Goal: Navigation & Orientation: Find specific page/section

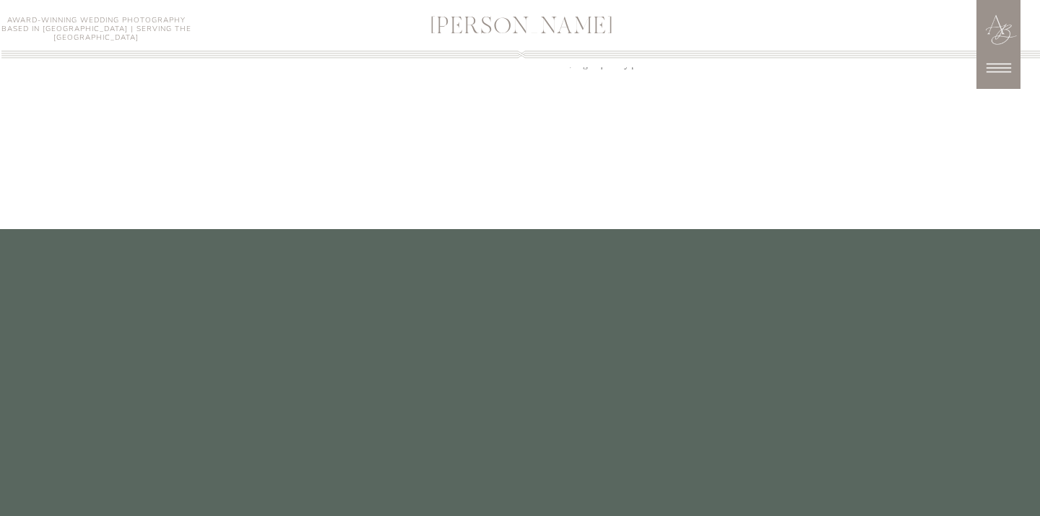
scroll to position [3531, 0]
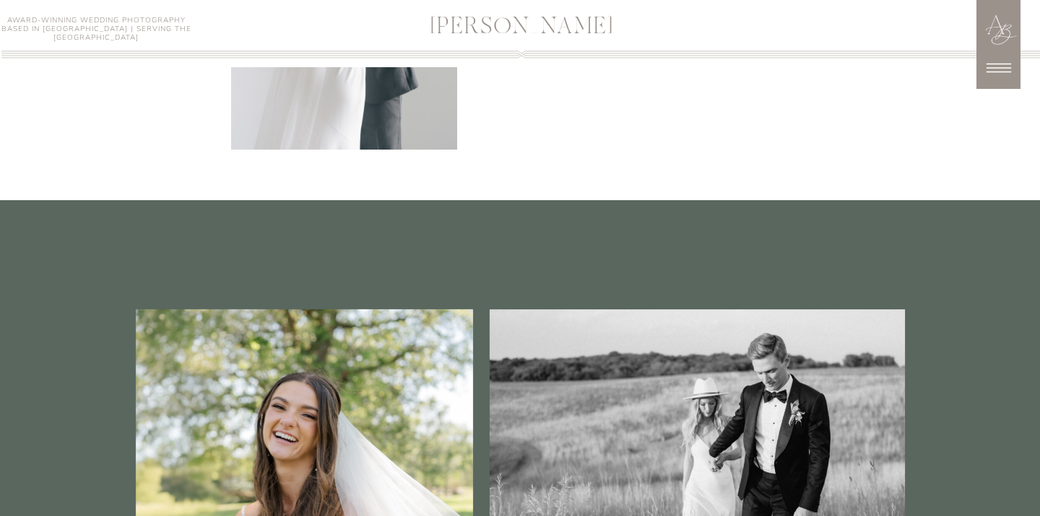
click at [1008, 71] on icon at bounding box center [999, 68] width 36 height 36
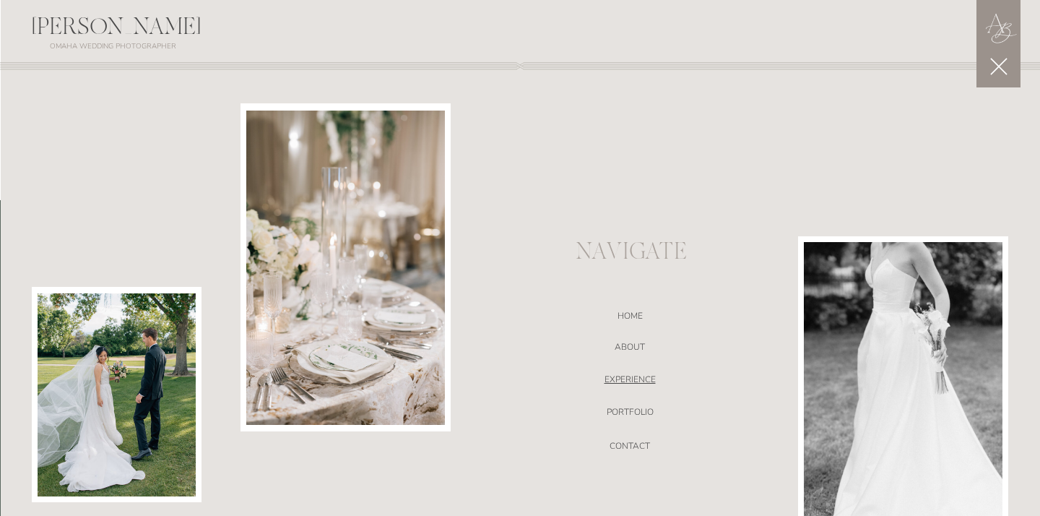
click at [653, 377] on nav "EXPERIENCE" at bounding box center [630, 381] width 306 height 14
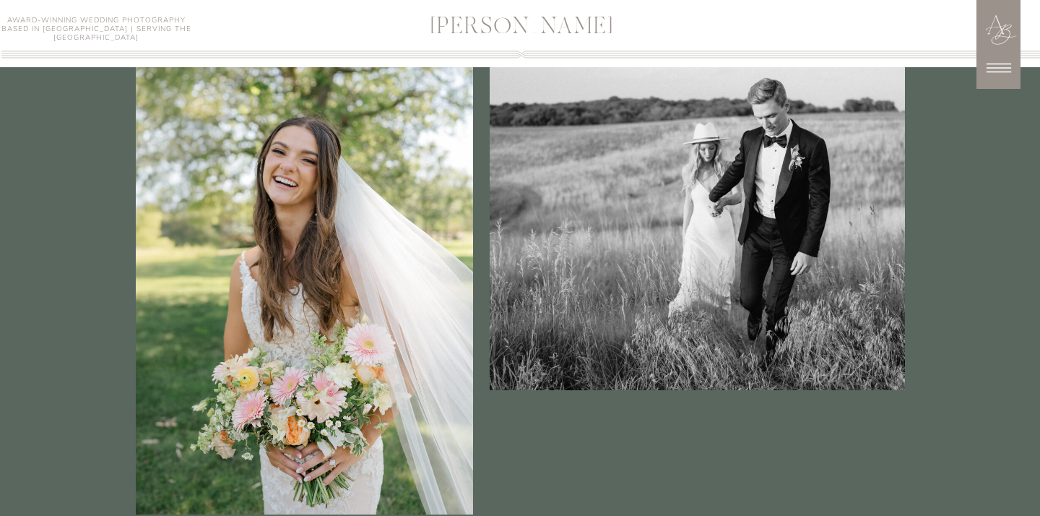
scroll to position [3860, 0]
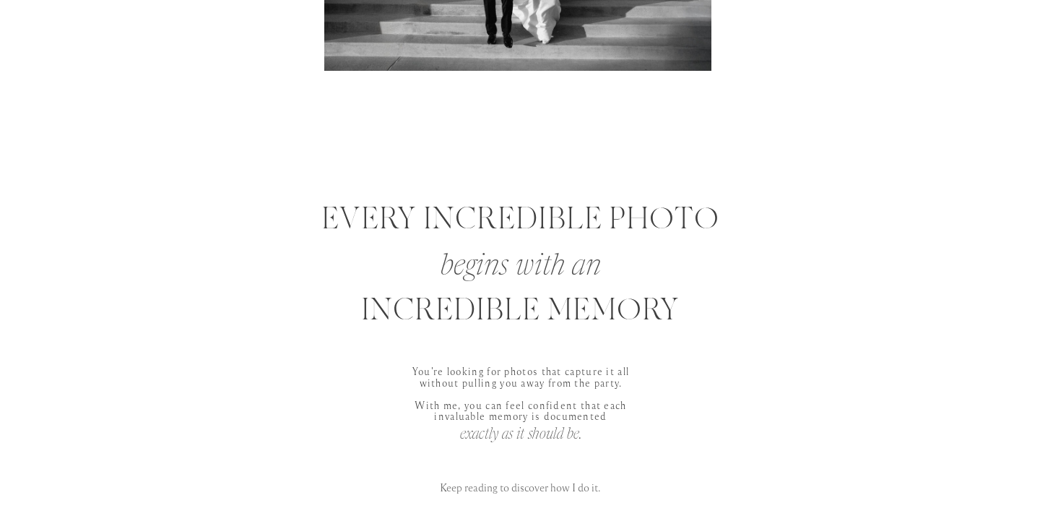
scroll to position [655, 0]
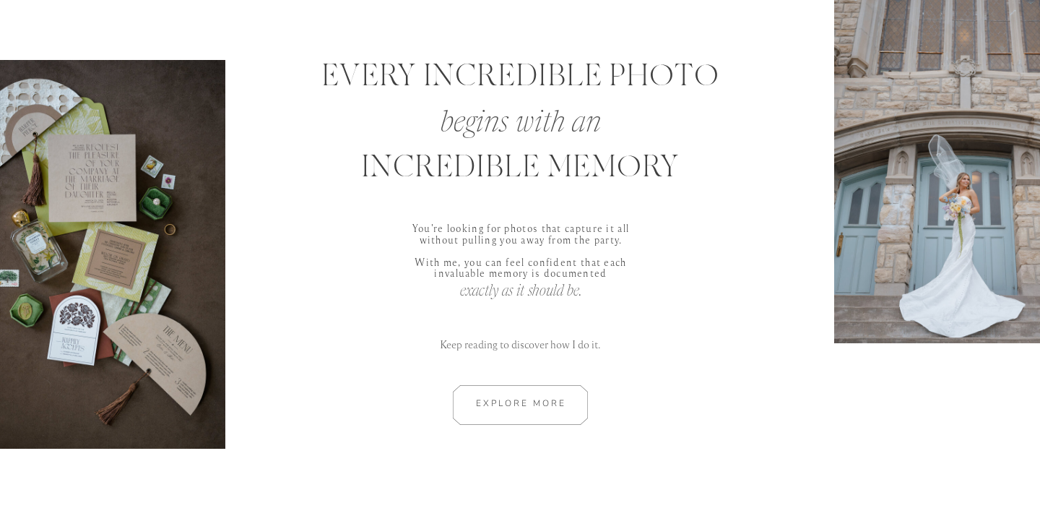
click at [529, 395] on div at bounding box center [520, 405] width 194 height 40
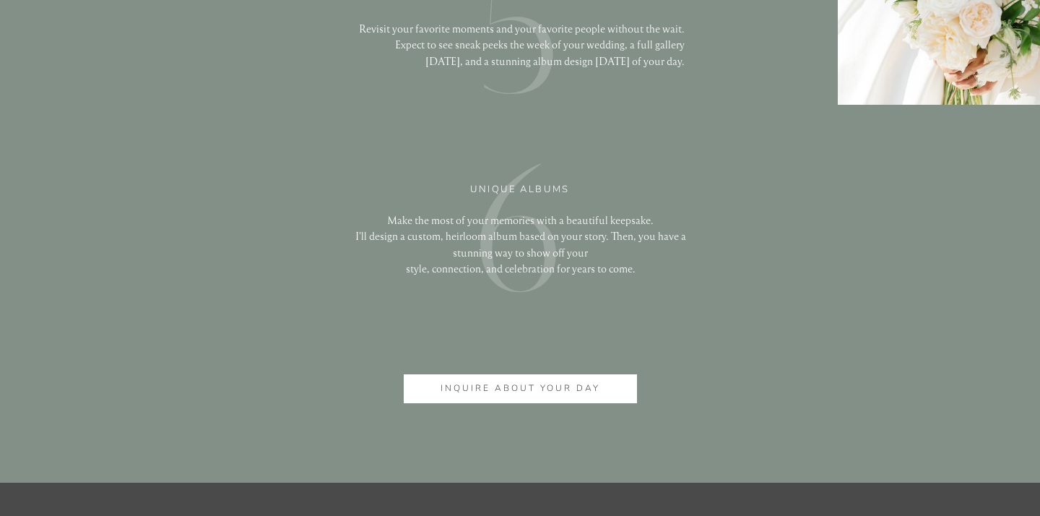
scroll to position [3576, 0]
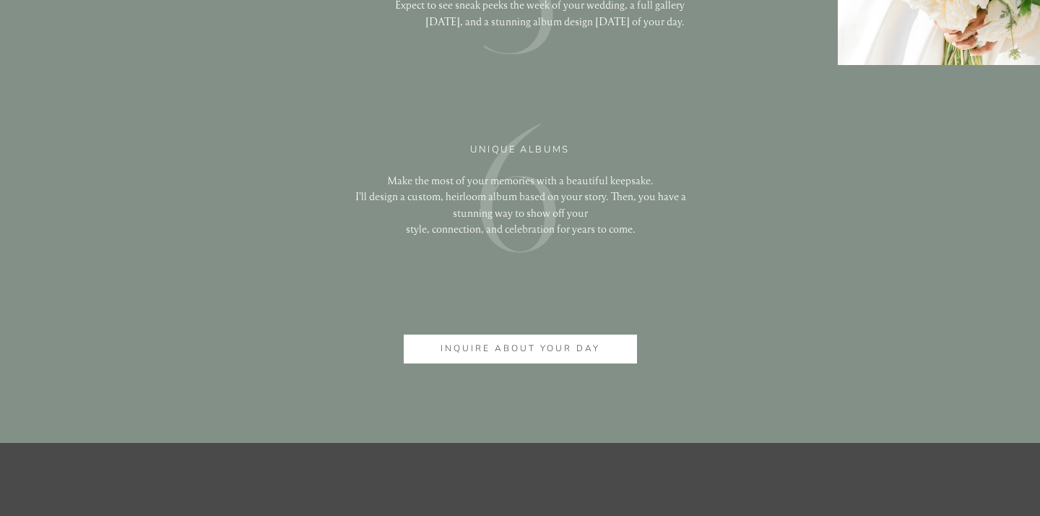
click at [537, 363] on div at bounding box center [520, 348] width 233 height 29
